Goal: Find specific page/section: Find specific page/section

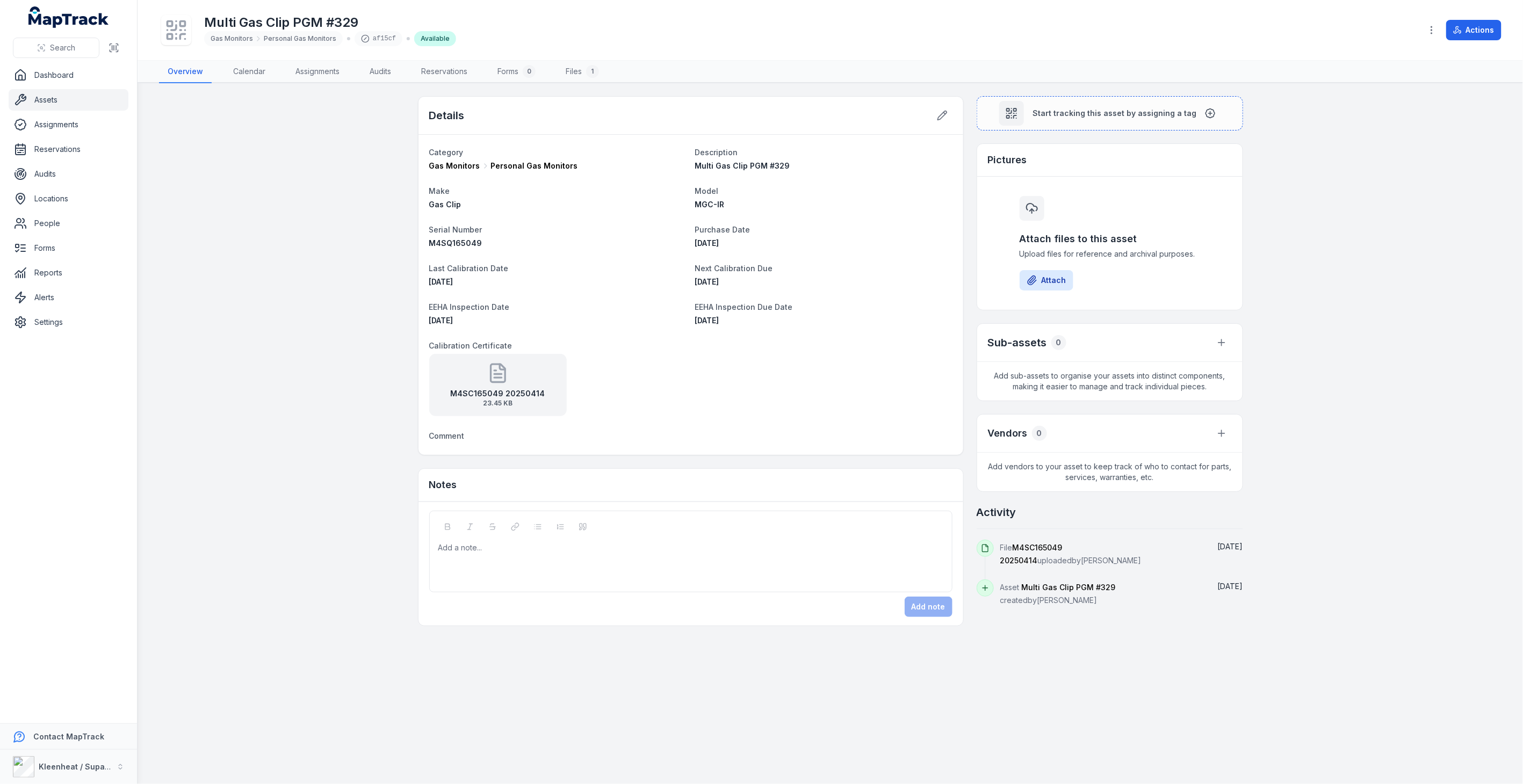
click at [36, 101] on link "Assets" at bounding box center [68, 100] width 120 height 22
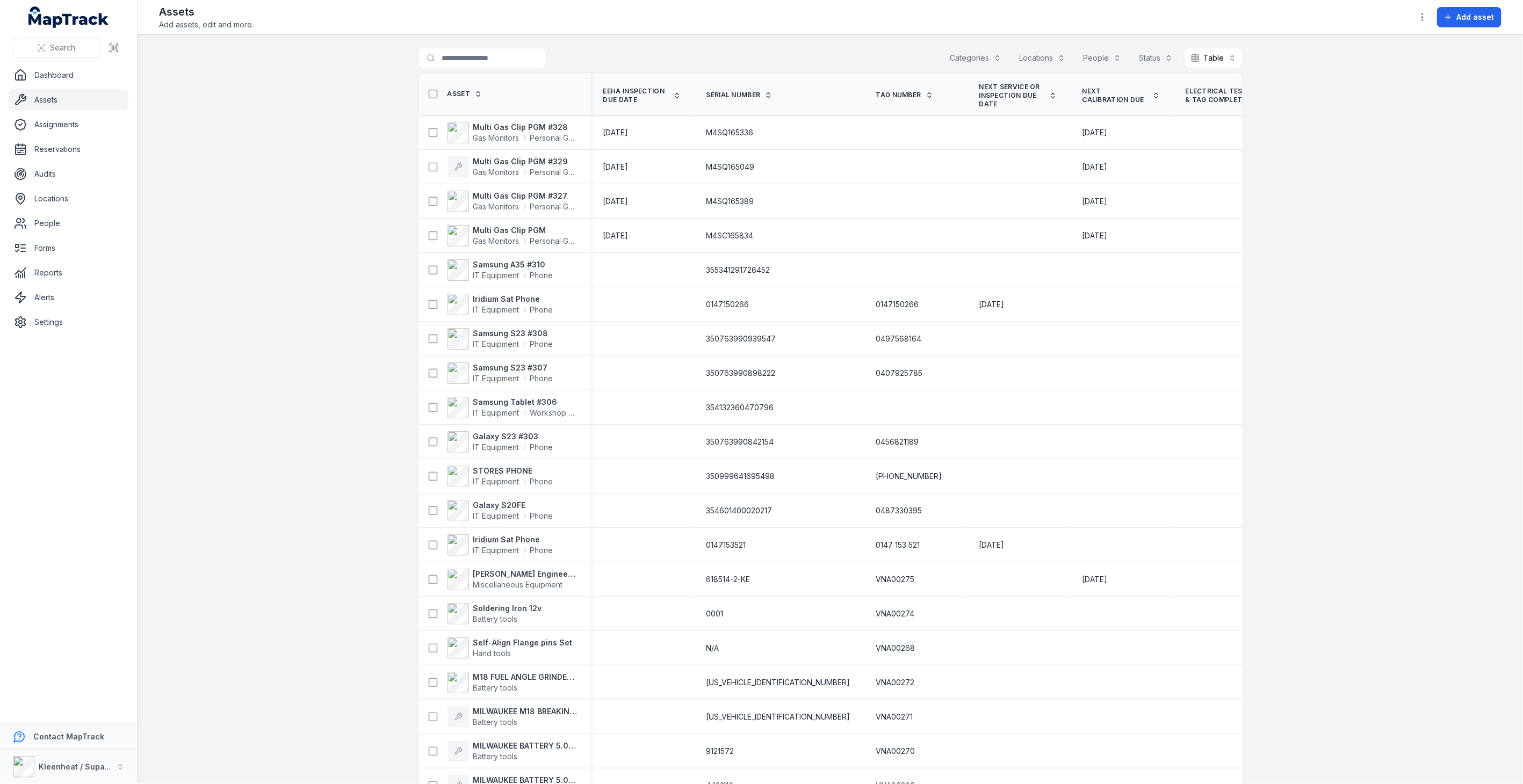
click at [9, 89] on link "Assets" at bounding box center [68, 100] width 120 height 22
click at [559, 167] on span "Personal Gas Monitors" at bounding box center [554, 172] width 47 height 11
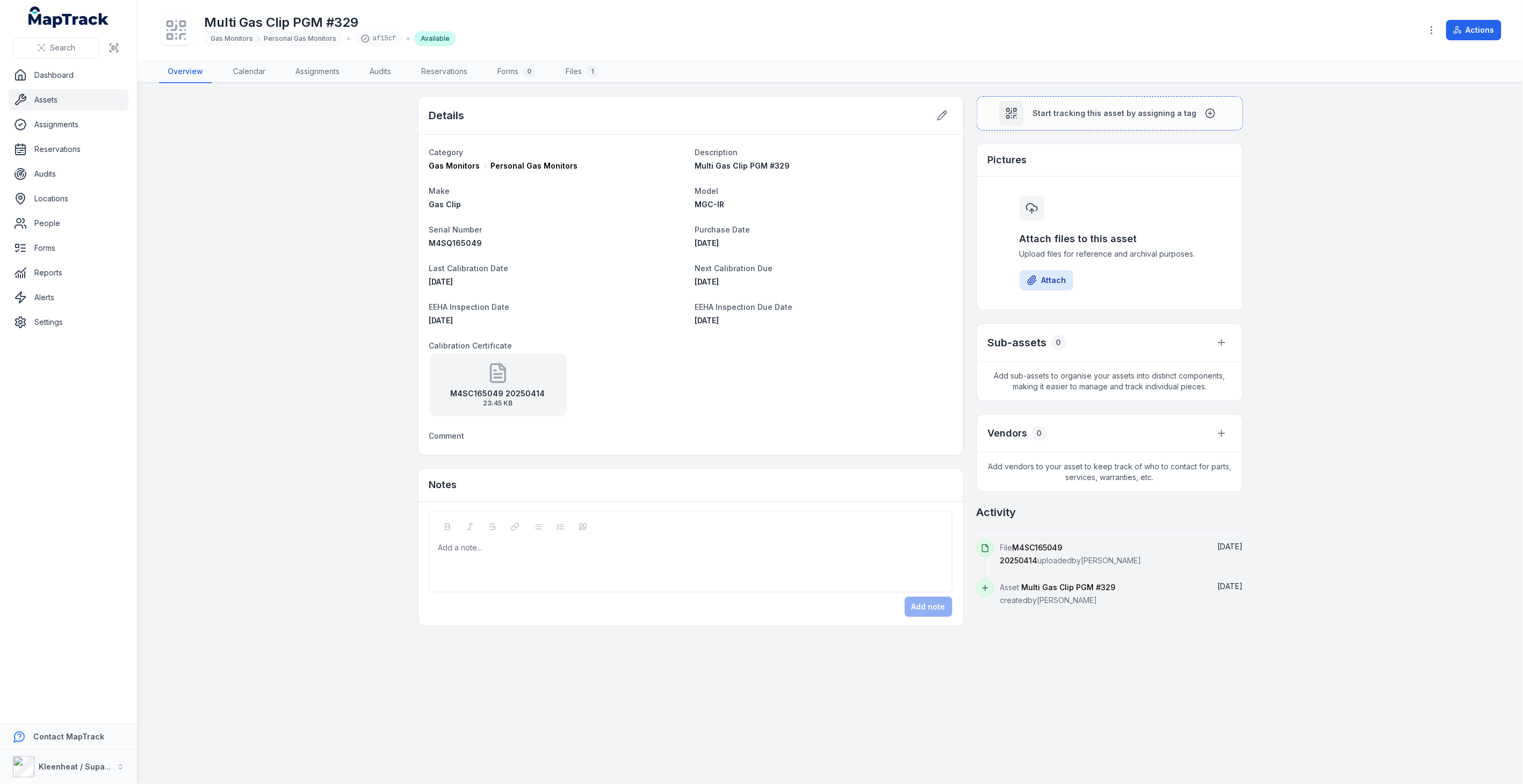
click at [185, 31] on icon at bounding box center [176, 30] width 24 height 24
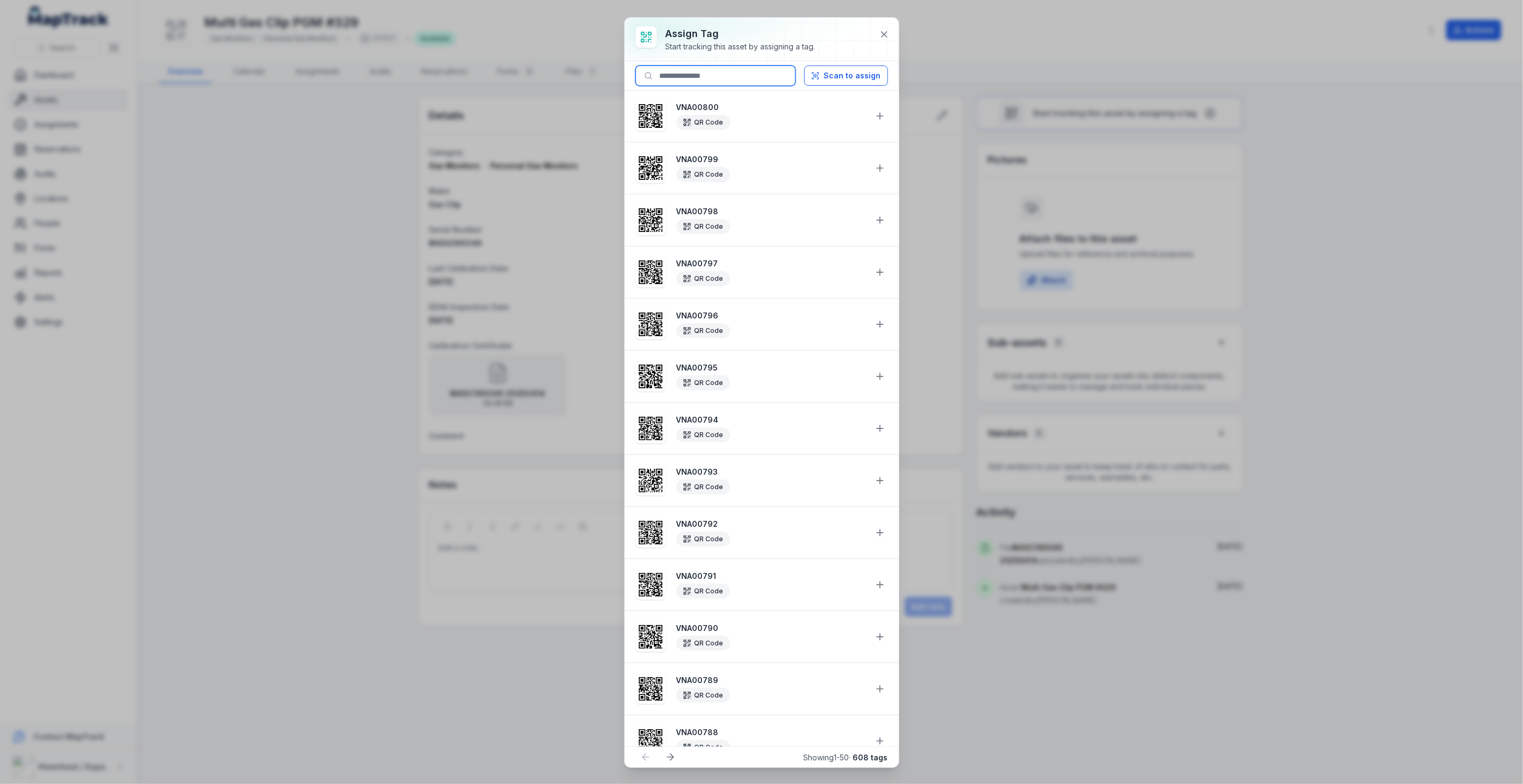
click at [721, 75] on input at bounding box center [715, 76] width 160 height 20
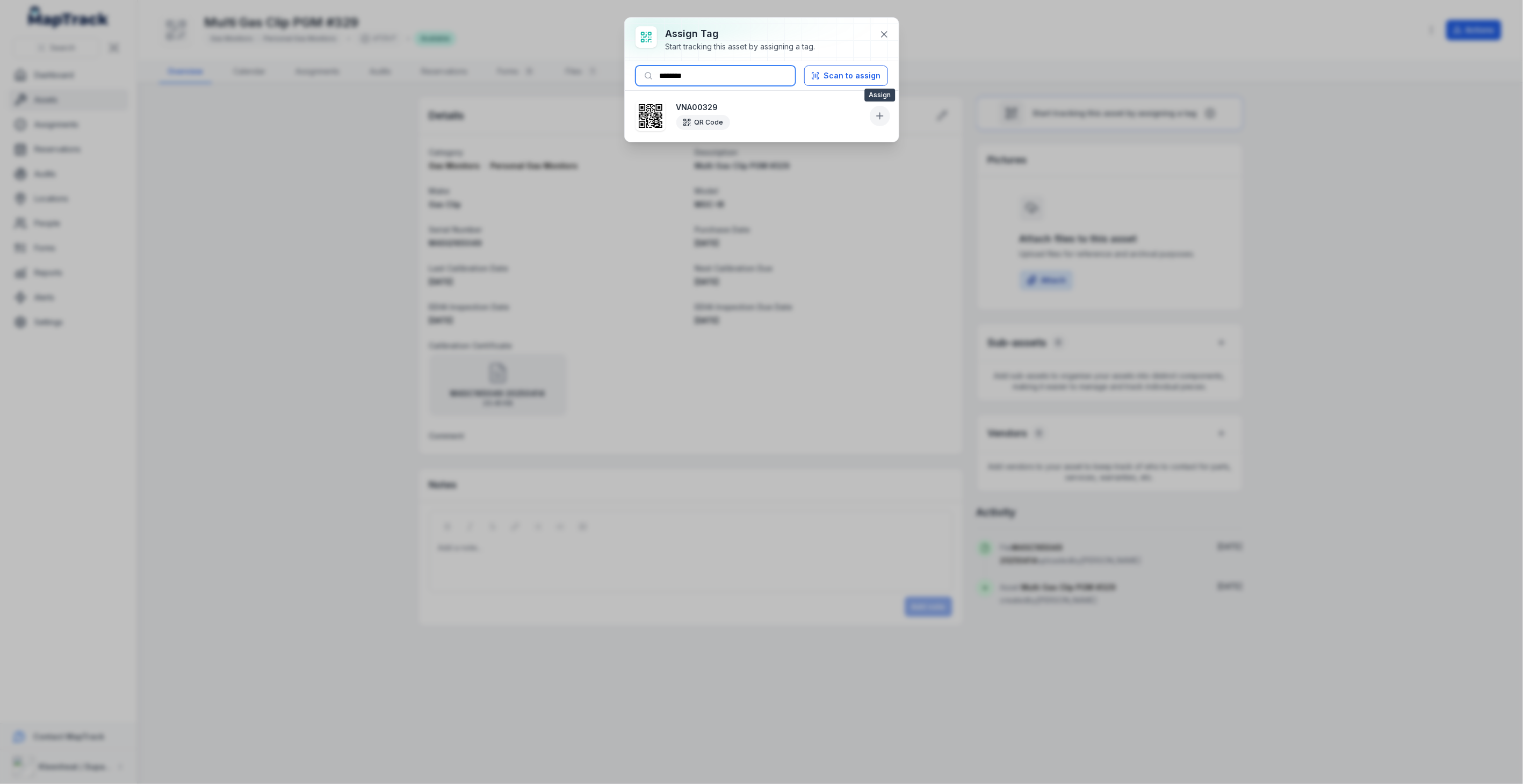
type input "********"
click at [882, 115] on icon at bounding box center [880, 116] width 11 height 11
